Goal: Navigation & Orientation: Go to known website

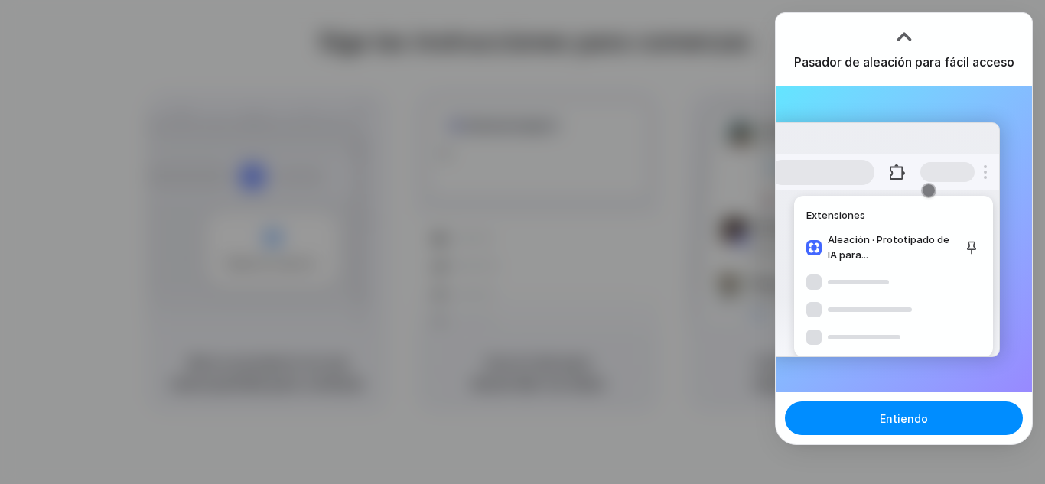
click at [685, 229] on div at bounding box center [522, 242] width 1045 height 484
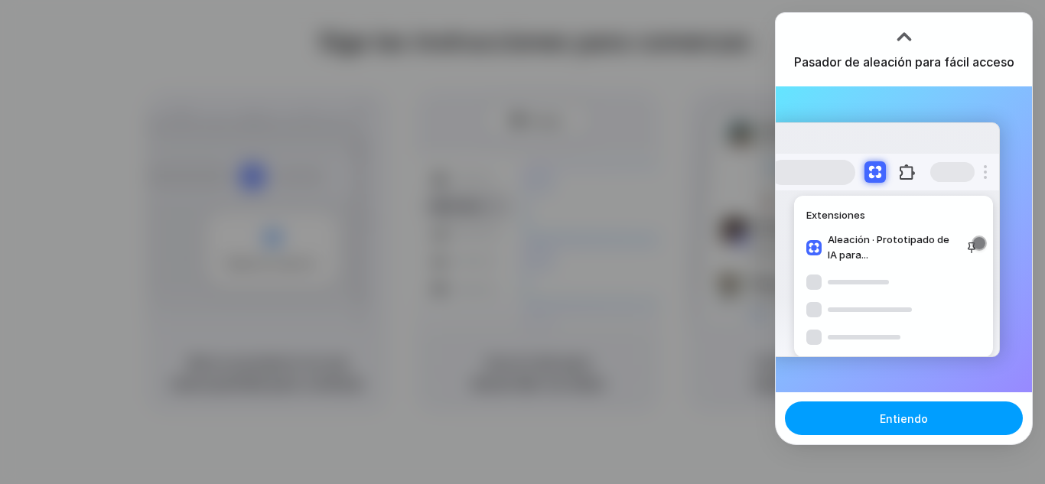
click at [820, 426] on button "Entiendo" at bounding box center [904, 419] width 238 height 34
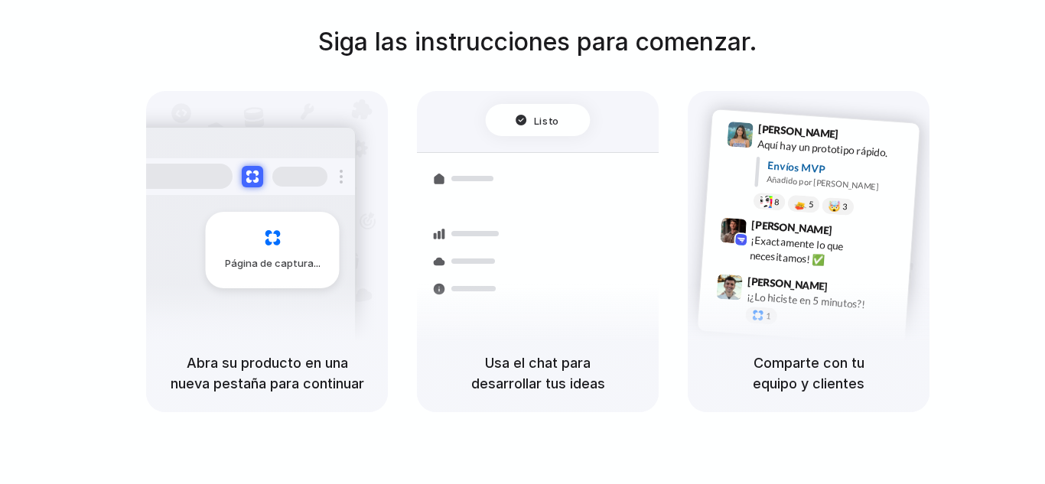
click at [523, 243] on div at bounding box center [523, 243] width 0 height 0
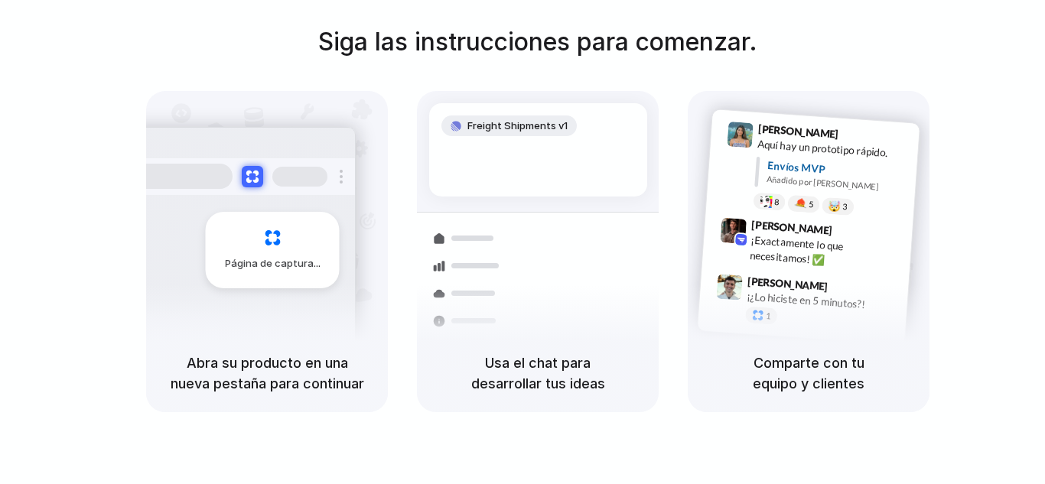
click at [523, 243] on div at bounding box center [523, 243] width 0 height 0
